Goal: Information Seeking & Learning: Learn about a topic

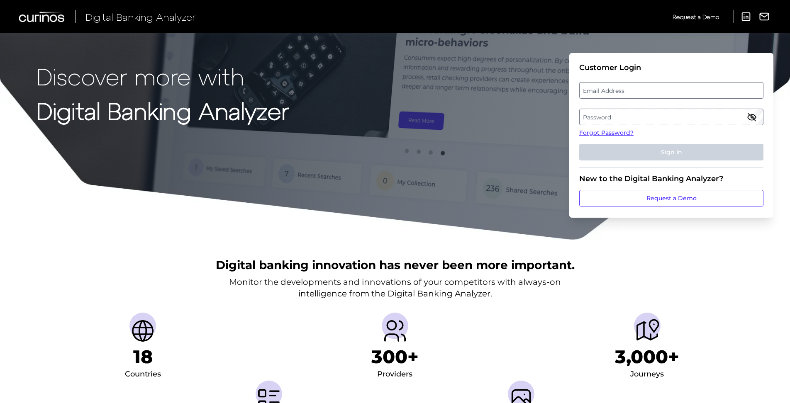
click at [608, 90] on label "Email Address" at bounding box center [671, 90] width 183 height 15
click at [608, 90] on input "email" at bounding box center [671, 90] width 184 height 17
paste input "[PERSON_NAME][EMAIL_ADDRESS][PERSON_NAME][DOMAIN_NAME]"
type input "[PERSON_NAME][EMAIL_ADDRESS][PERSON_NAME][DOMAIN_NAME]"
click at [597, 120] on label "Password" at bounding box center [671, 117] width 183 height 15
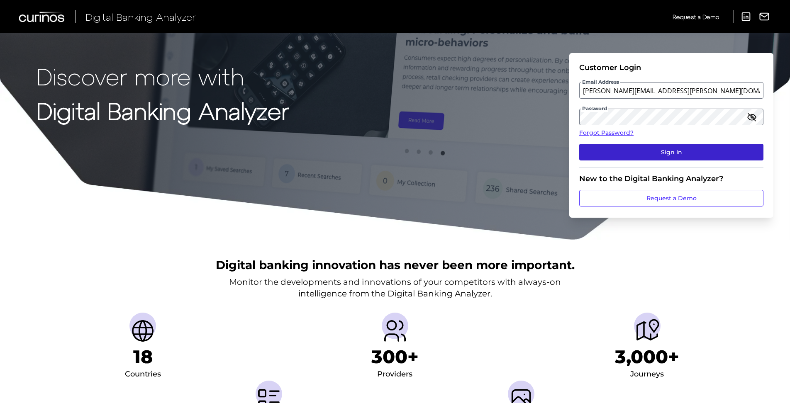
click at [613, 157] on button "Sign In" at bounding box center [671, 152] width 184 height 17
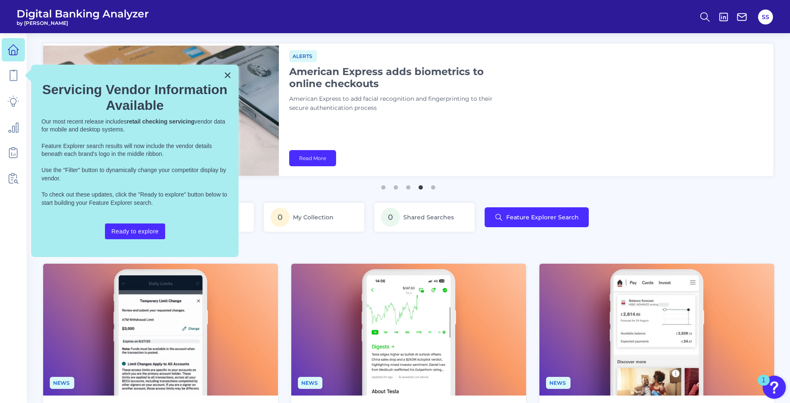
click at [229, 73] on button "×" at bounding box center [228, 74] width 8 height 13
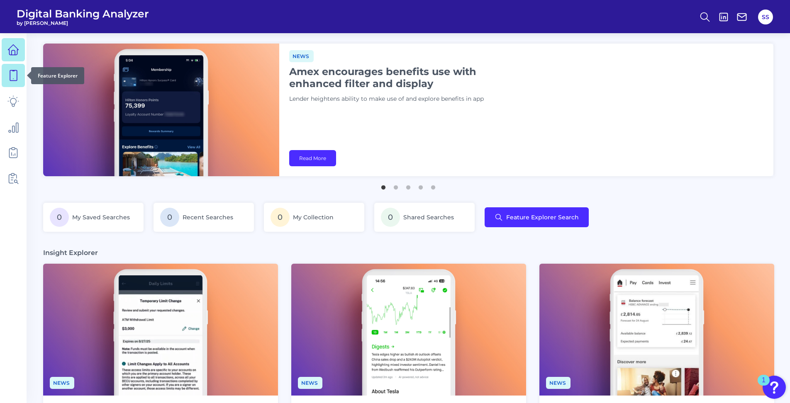
click at [14, 77] on icon at bounding box center [13, 76] width 12 height 12
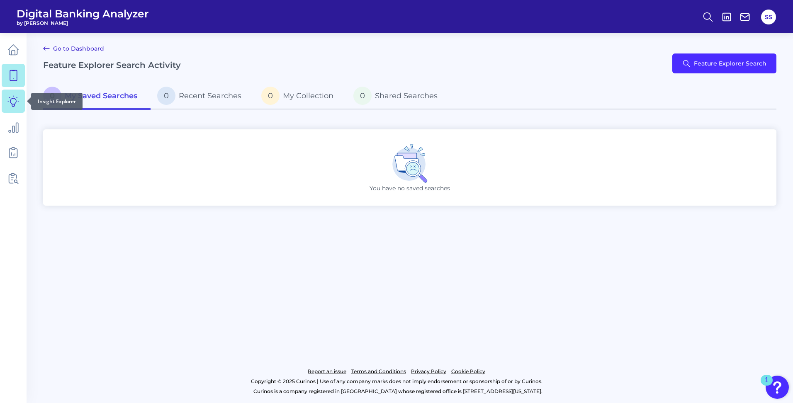
click at [11, 108] on link at bounding box center [13, 101] width 23 height 23
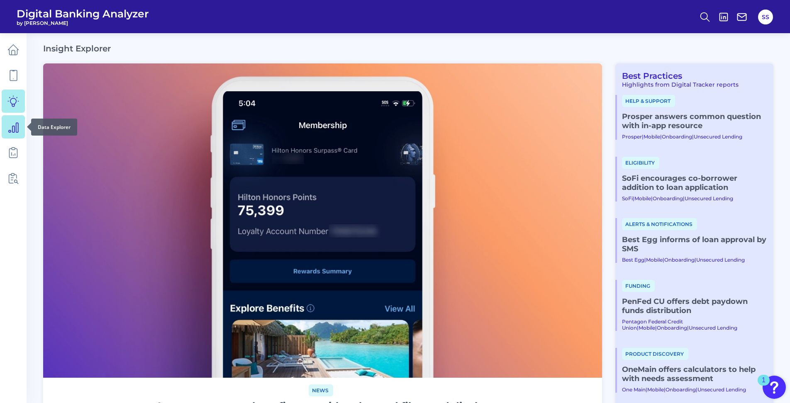
click at [17, 135] on link at bounding box center [13, 126] width 23 height 23
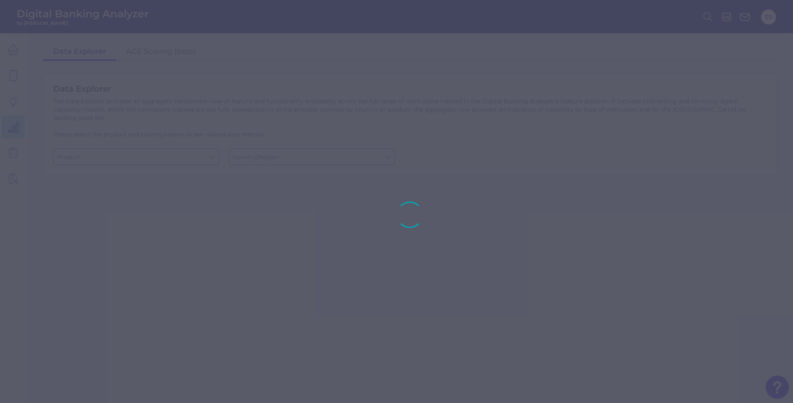
type input "Business Bank Account"
type input "[GEOGRAPHIC_DATA]"
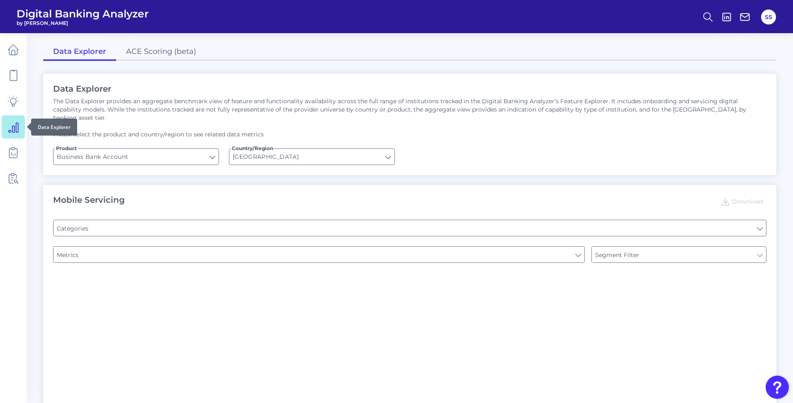
type input "Type of Institution"
type input "Channel"
type input "Pre-login Features"
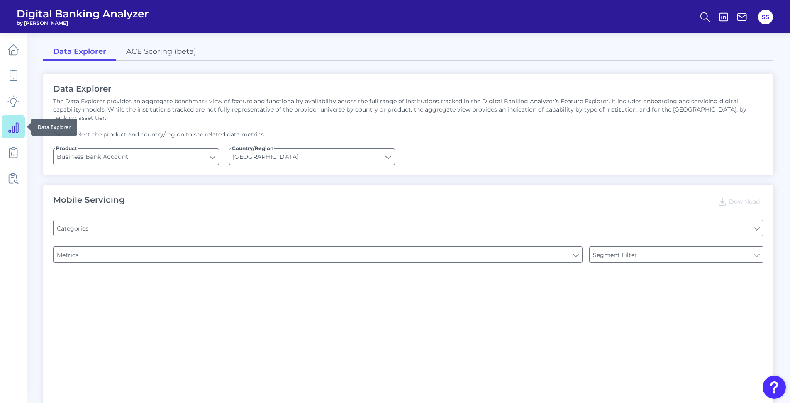
type input "Login"
type input "Can you apply for the PRODUCT as a new to brand customer on ANY digital channel?"
type input "Upon opening the app are users immediately prompted to use Touch/Face ID to log…"
type input "Does it offer third-party single sign on?"
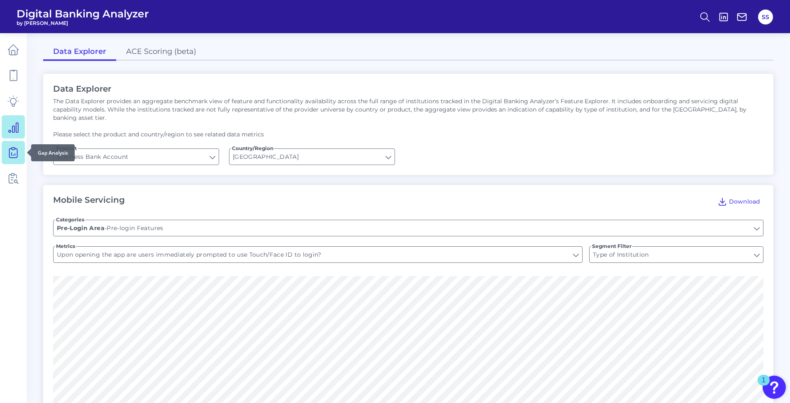
click at [20, 147] on link at bounding box center [13, 152] width 23 height 23
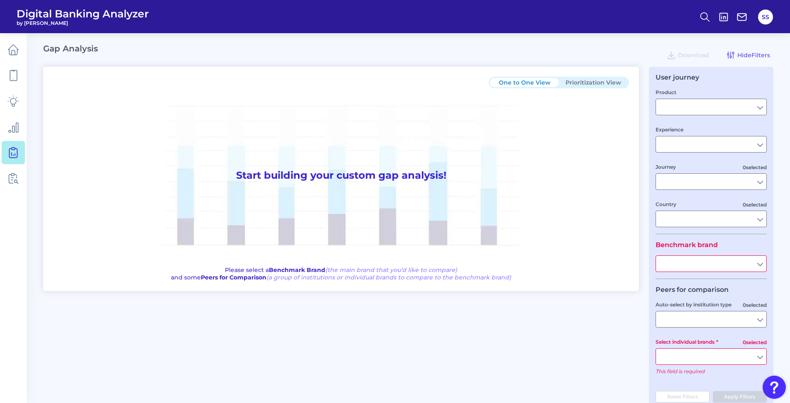
type input "Business Bank Account"
type input "Mobile Servicing"
type input "Pre-Login Area, Secure Area, Move Money, Card Management, User Permissions & En…"
type input "[GEOGRAPHIC_DATA]"
type input "All Select individual brands"
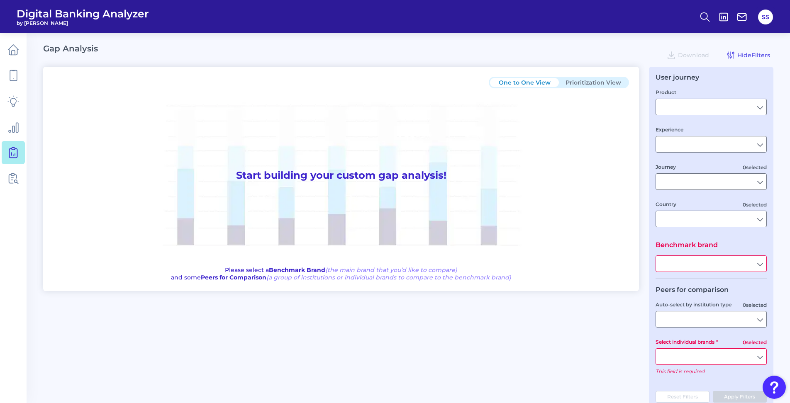
type input "All Countries"
type input "All Journeys"
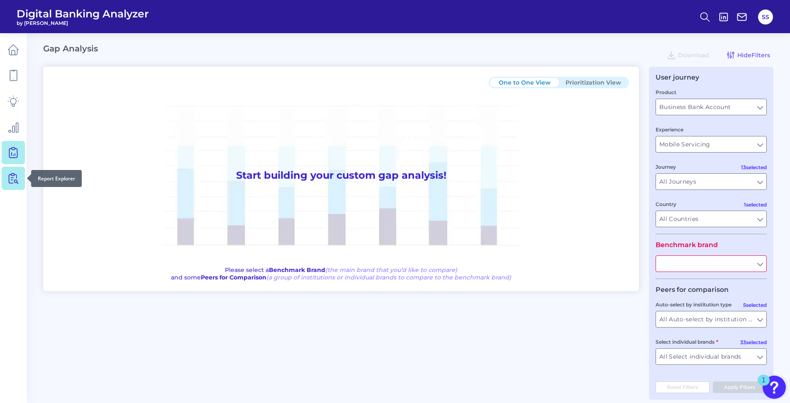
click at [19, 168] on link at bounding box center [13, 178] width 23 height 23
